Goal: Task Accomplishment & Management: Manage account settings

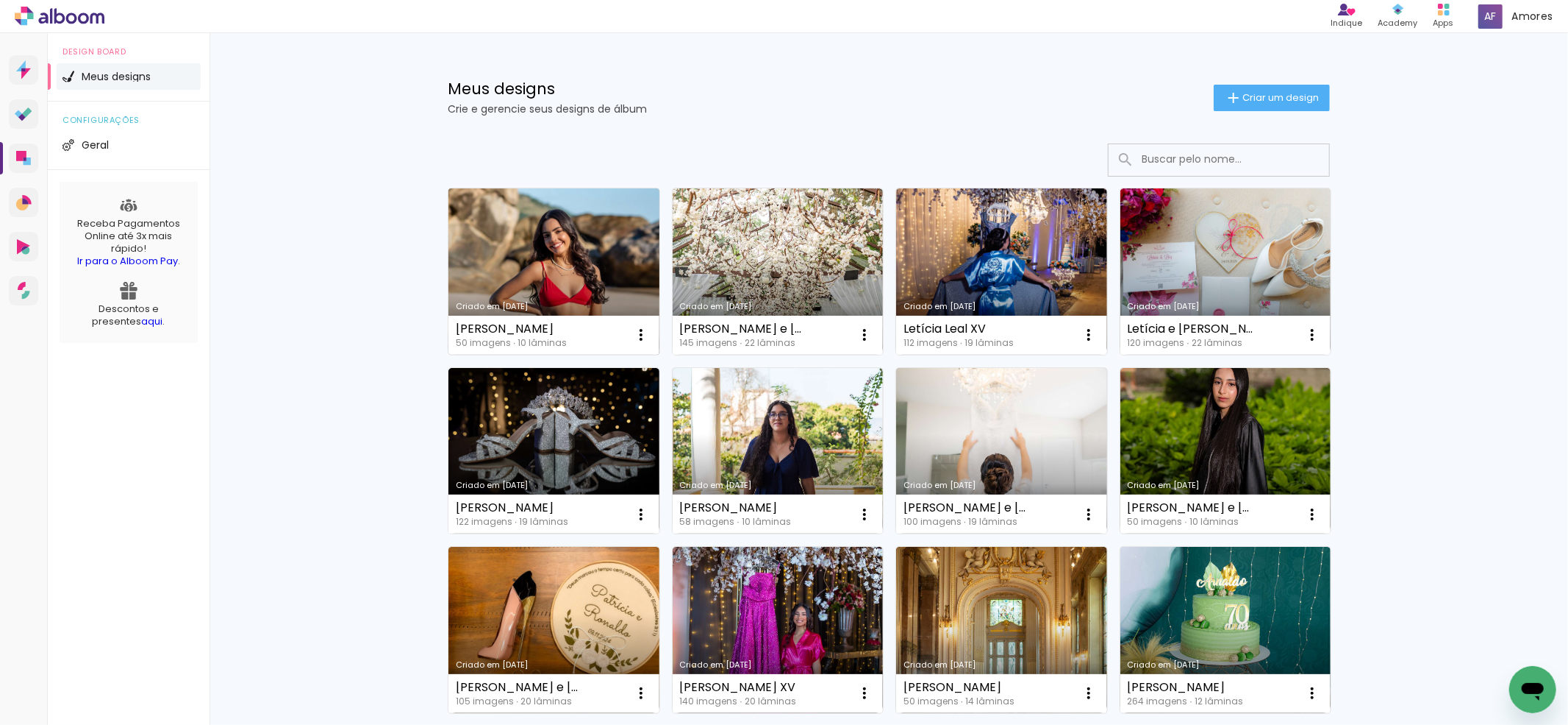
click at [525, 260] on link "Criado em [DATE]" at bounding box center [554, 271] width 211 height 166
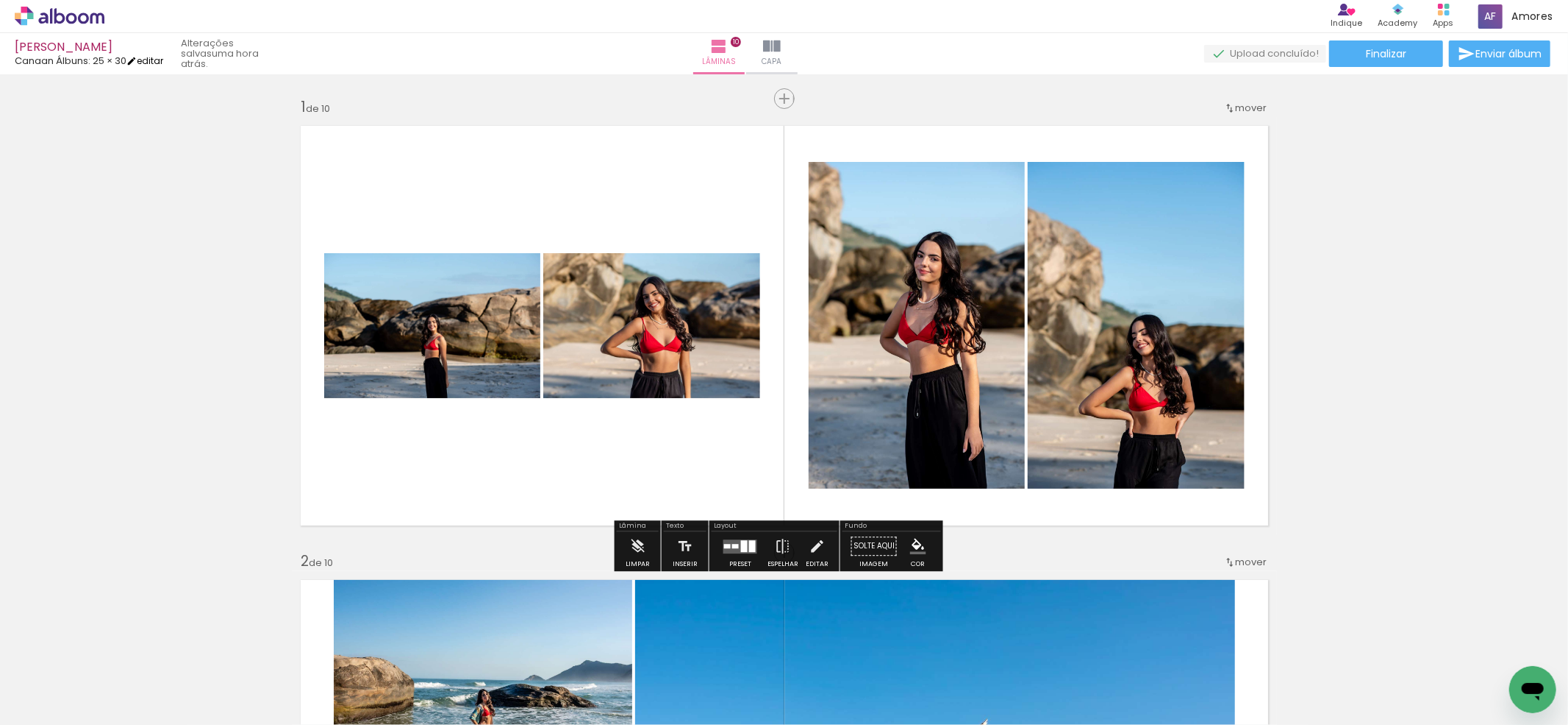
click at [137, 60] on iron-icon at bounding box center [132, 61] width 10 height 10
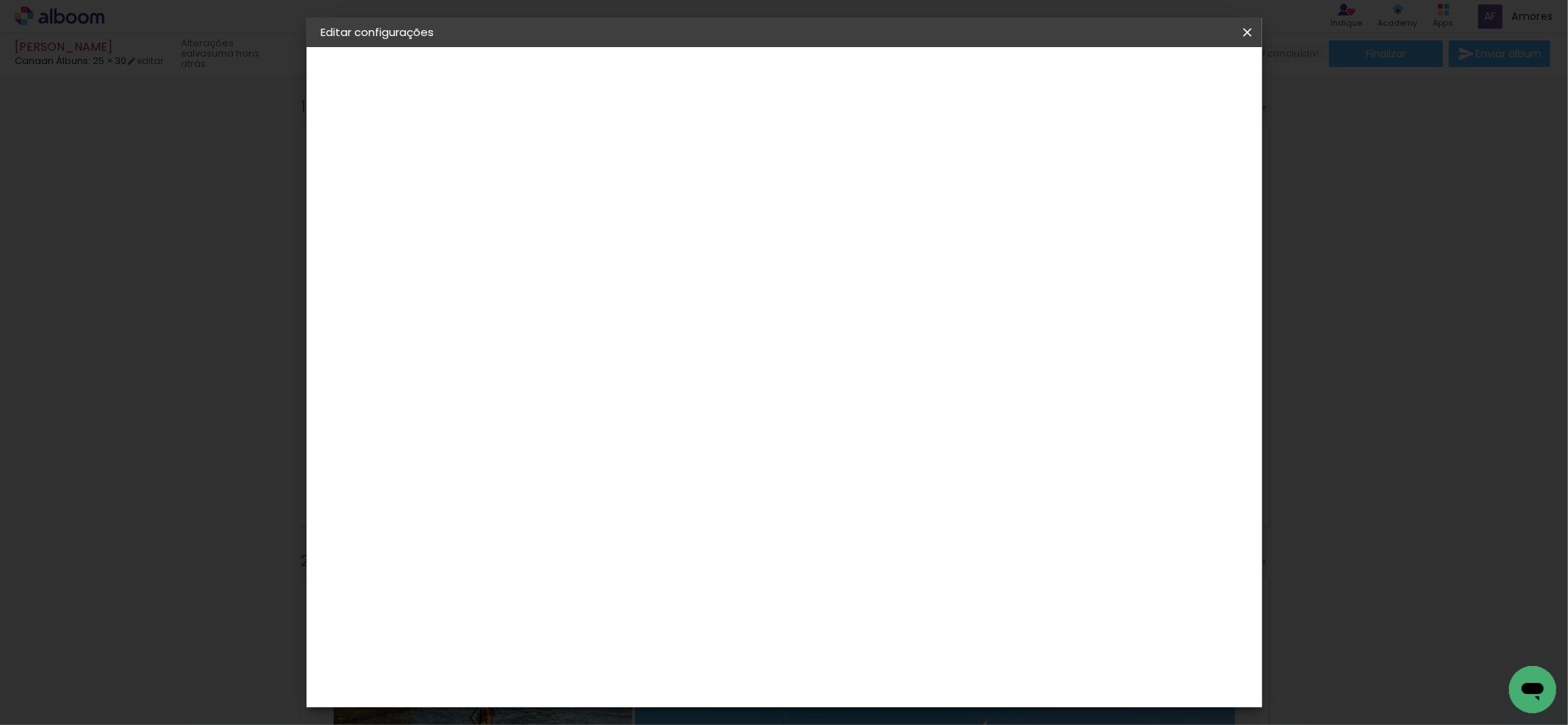
click at [403, 212] on small "25.4 × 60 cm" at bounding box center [394, 214] width 57 height 9
click at [642, 250] on div "Escolha o tamanho" at bounding box center [599, 272] width 85 height 68
click at [642, 239] on div "Escolha o tamanho" at bounding box center [599, 272] width 85 height 68
click at [415, 218] on iron-pages "Modelo Escolhendo modelo... Tamanho livre" at bounding box center [402, 214] width 161 height 29
click at [419, 157] on div "2. Especificações" at bounding box center [402, 151] width 161 height 18
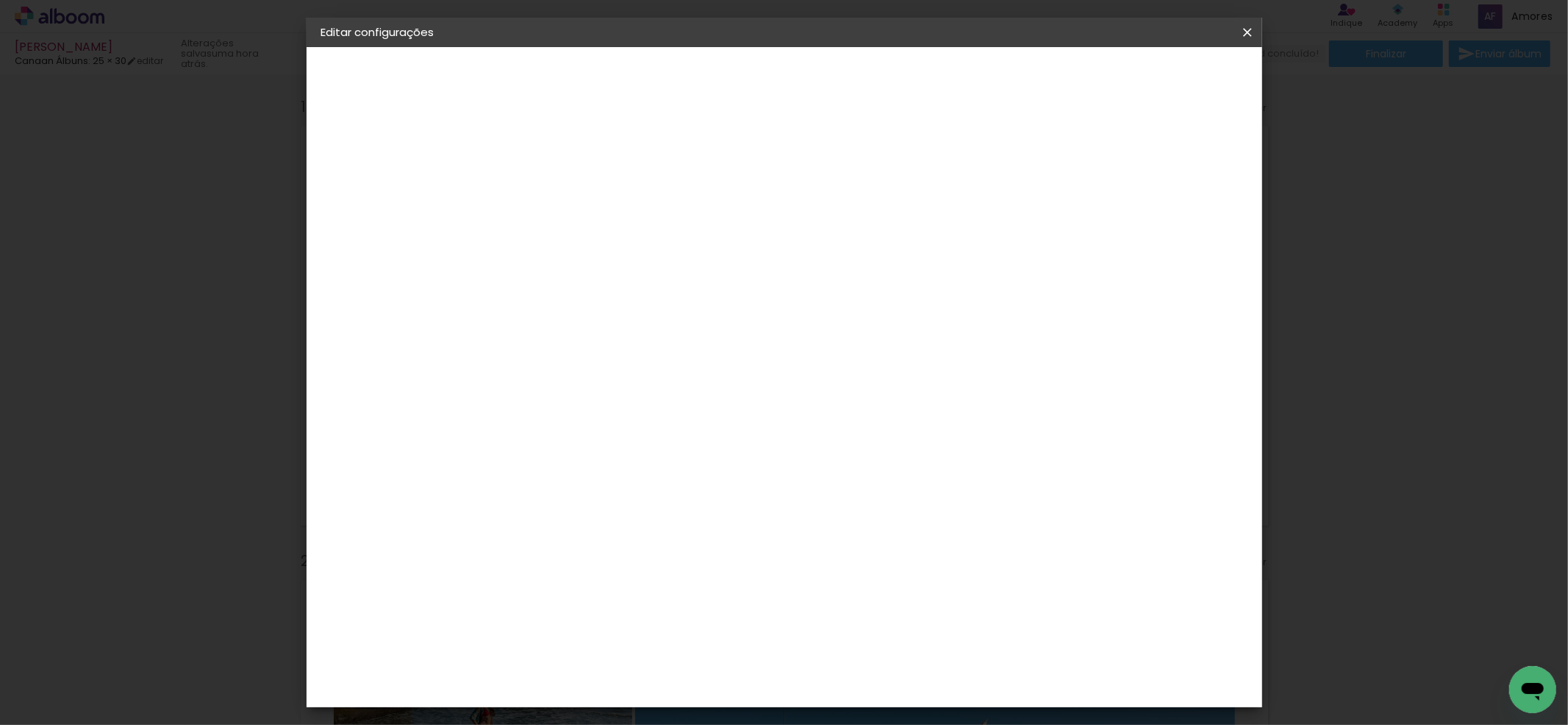
click at [366, 186] on paper-button at bounding box center [402, 181] width 161 height 29
click at [597, 611] on div "Canaan Álbuns" at bounding box center [575, 623] width 46 height 24
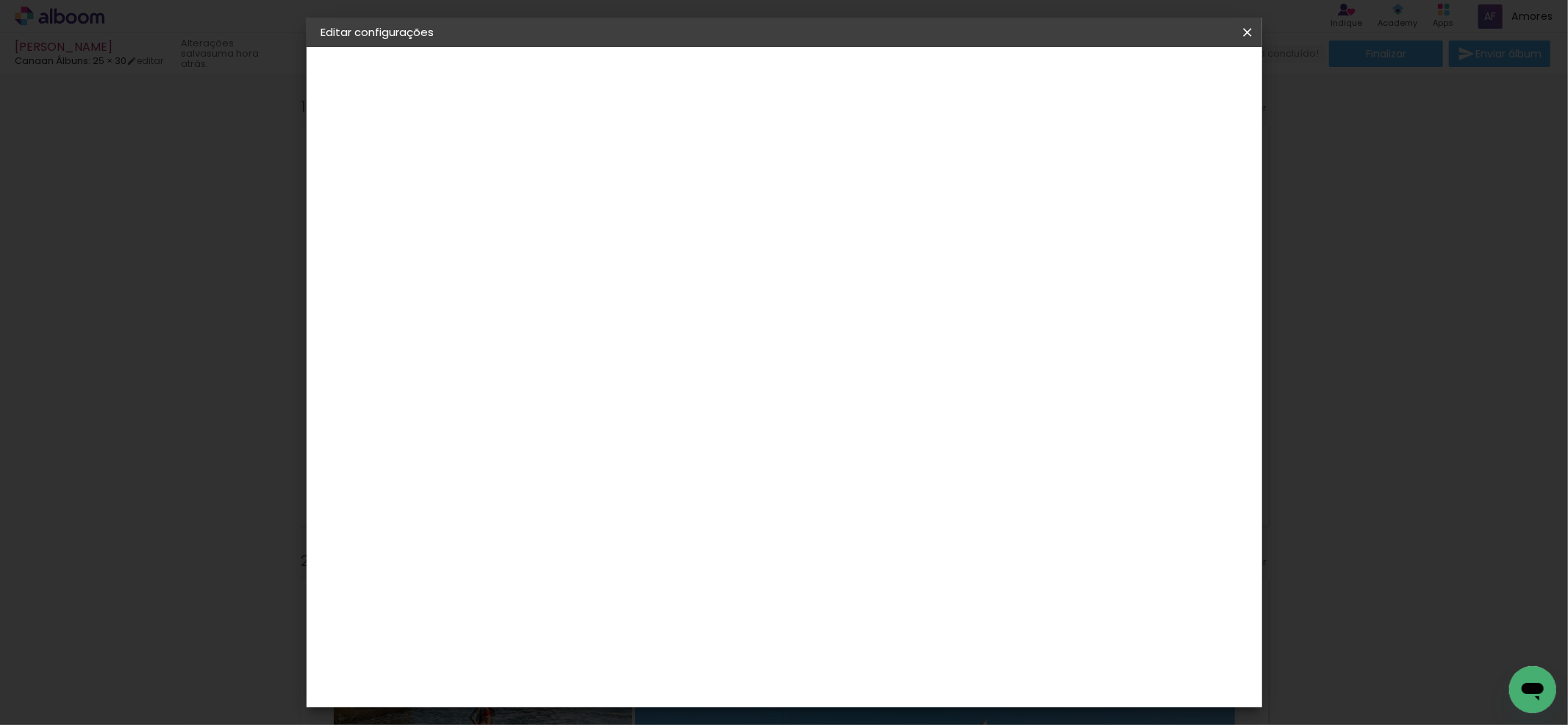
scroll to position [392, 0]
click at [597, 513] on div "Canaan Álbuns" at bounding box center [575, 525] width 46 height 24
click at [0, 0] on slot "Avançar" at bounding box center [0, 0] width 0 height 0
click at [661, 368] on span "20 × 30" at bounding box center [627, 383] width 68 height 30
click at [0, 0] on slot "Avançar" at bounding box center [0, 0] width 0 height 0
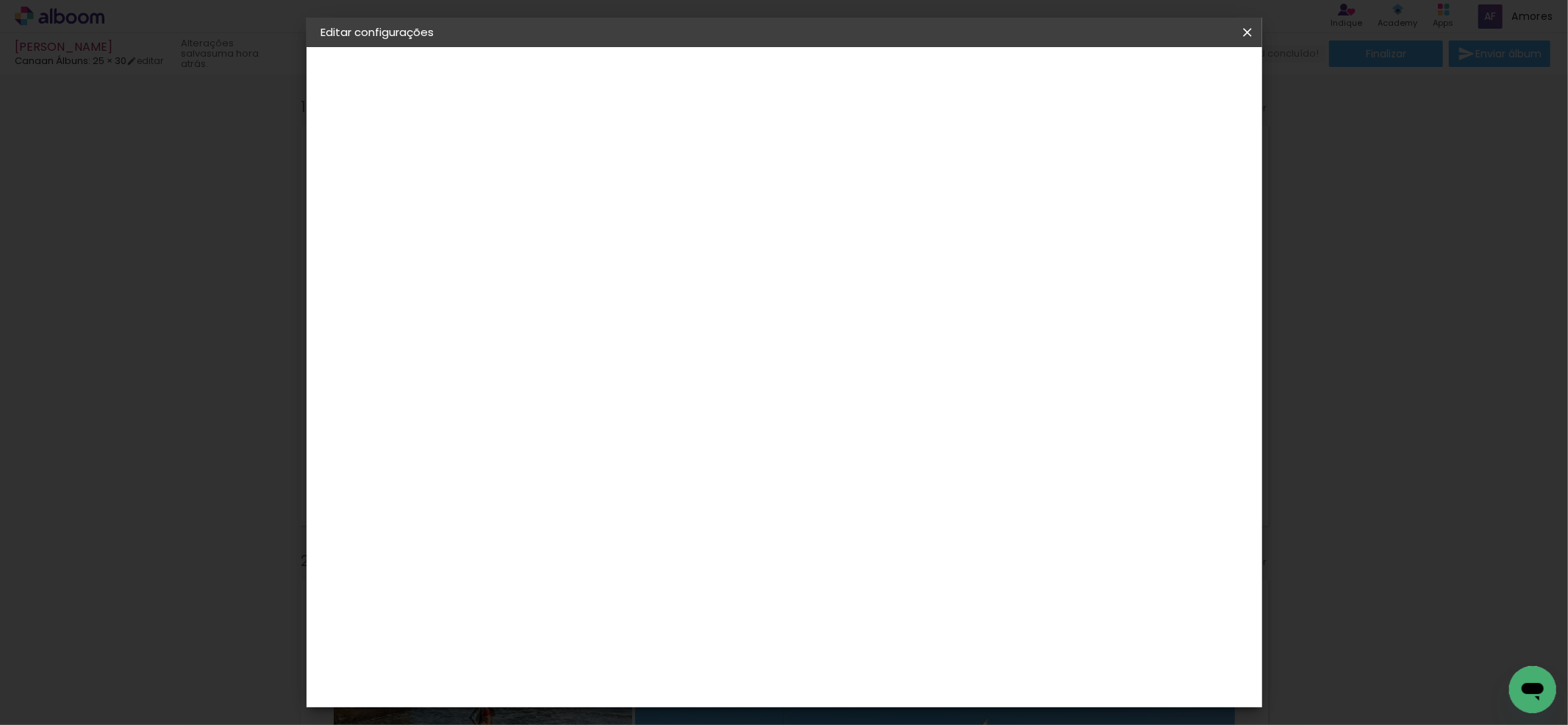
click at [1152, 77] on span "Salvar configurações" at bounding box center [1097, 78] width 109 height 10
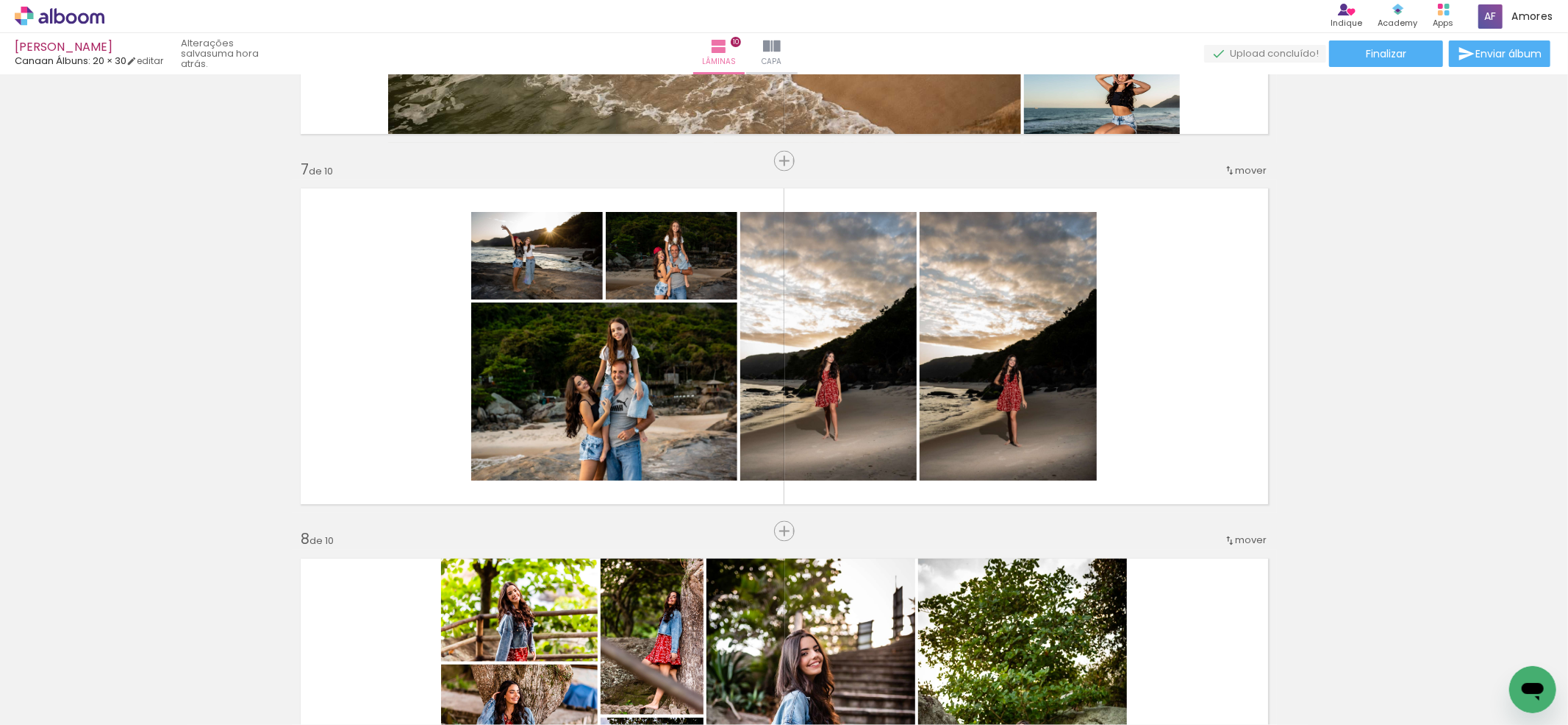
scroll to position [2256, 0]
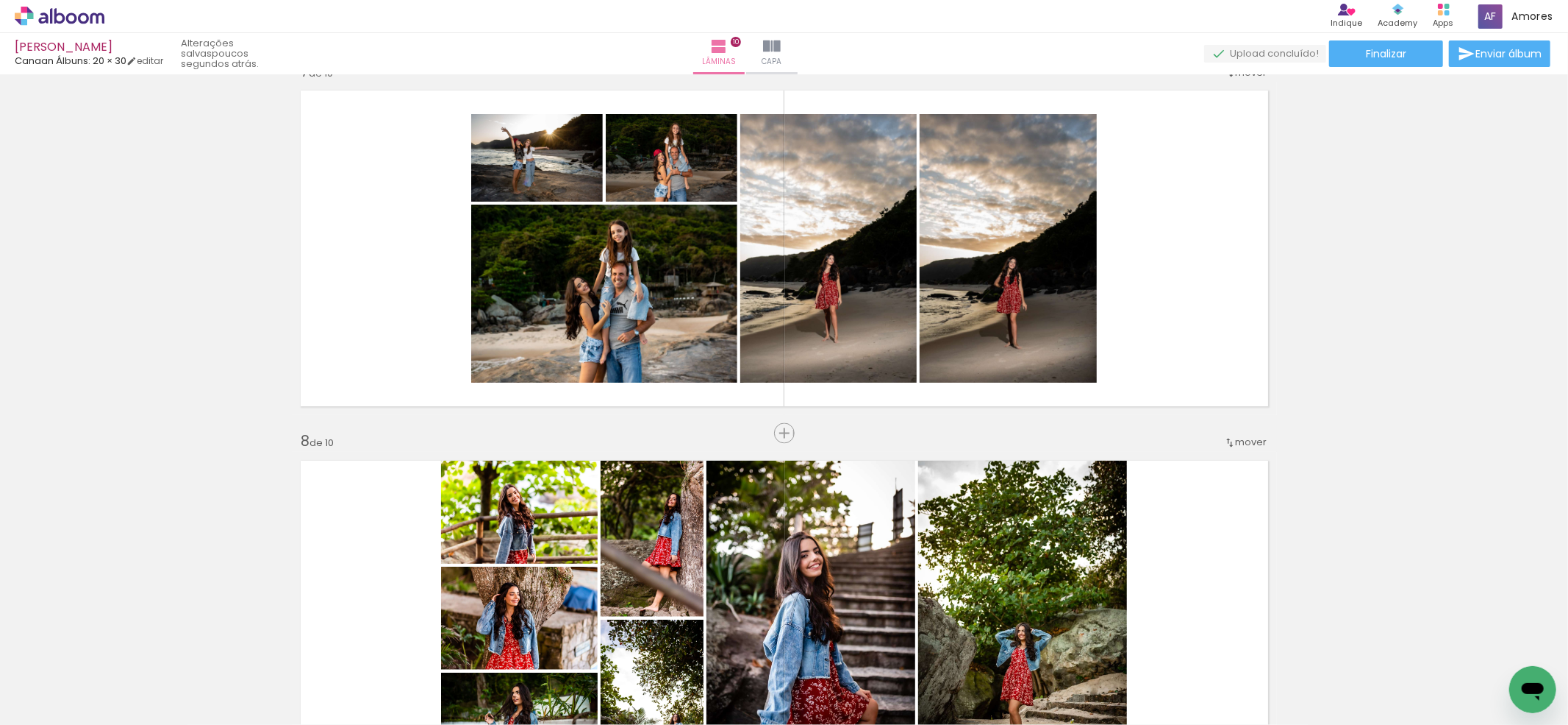
click at [79, 16] on icon at bounding box center [83, 18] width 11 height 11
